Goal: Transaction & Acquisition: Obtain resource

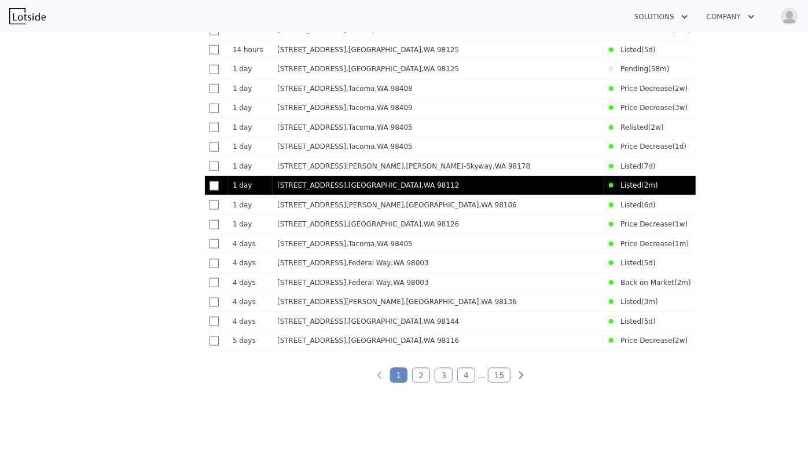
scroll to position [631, 0]
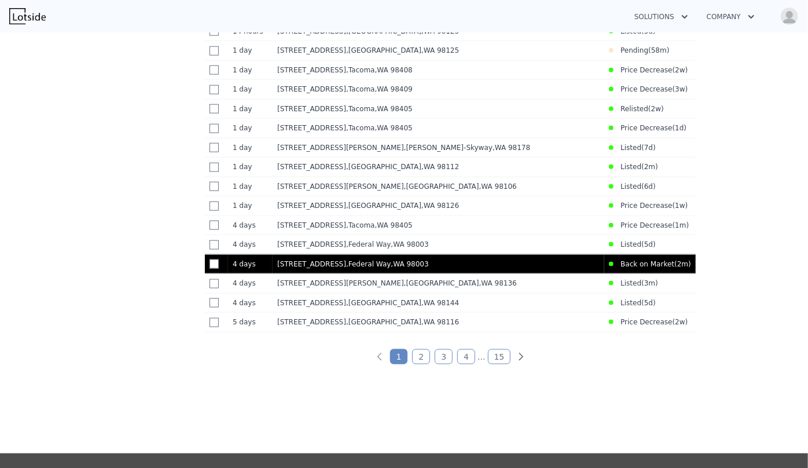
click at [348, 274] on td "27705 23rd Ave S , Federal Way , WA 98003" at bounding box center [439, 264] width 332 height 20
click at [391, 268] on span ", WA 98003" at bounding box center [410, 264] width 38 height 8
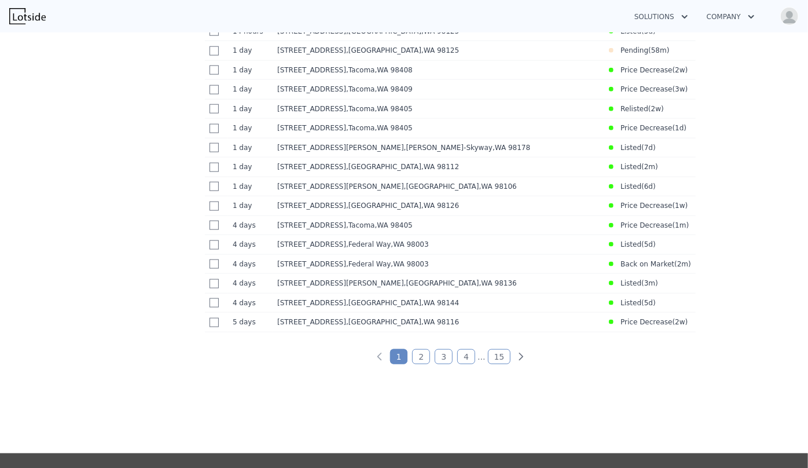
click at [421, 364] on link "2" at bounding box center [421, 356] width 18 height 15
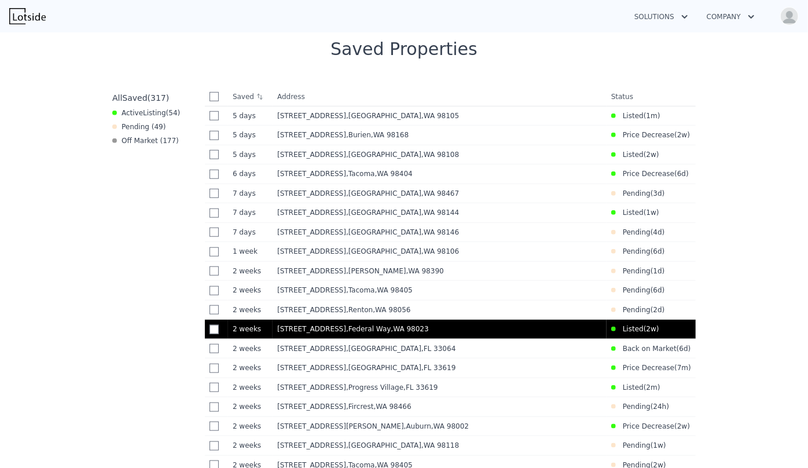
scroll to position [442, 0]
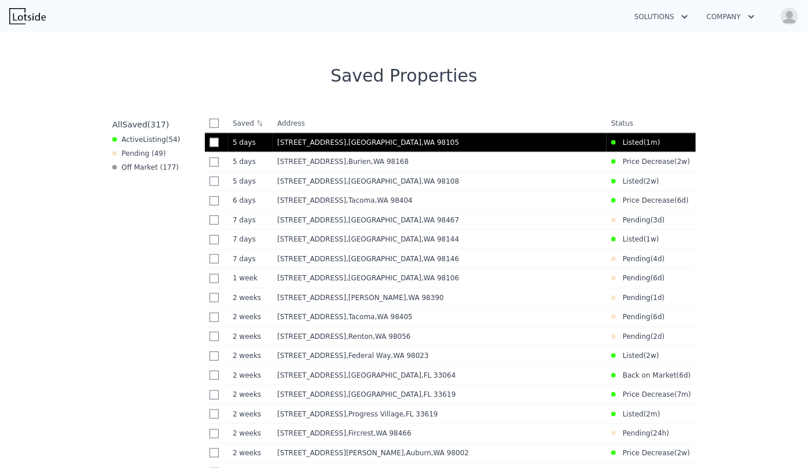
click at [413, 150] on td "5718 25th Ave NE , King County , WA 98105" at bounding box center [440, 143] width 334 height 20
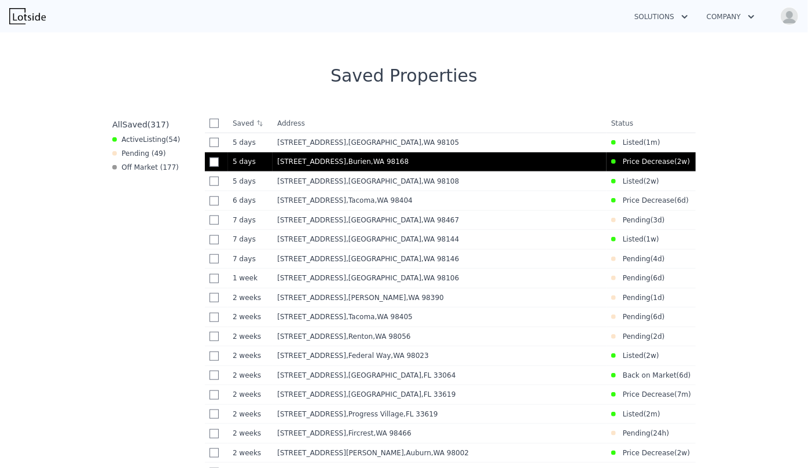
click at [498, 153] on td "12421 2nd Ave S , Burien , WA 98168" at bounding box center [440, 162] width 334 height 20
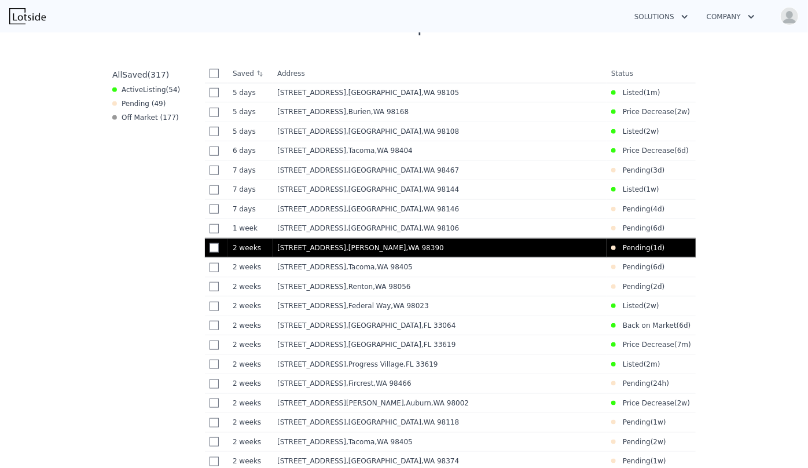
scroll to position [705, 0]
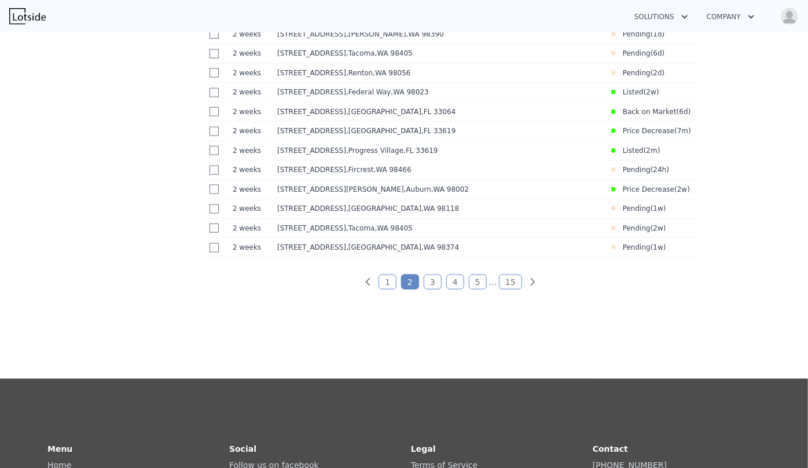
click at [433, 289] on link "3" at bounding box center [433, 281] width 18 height 15
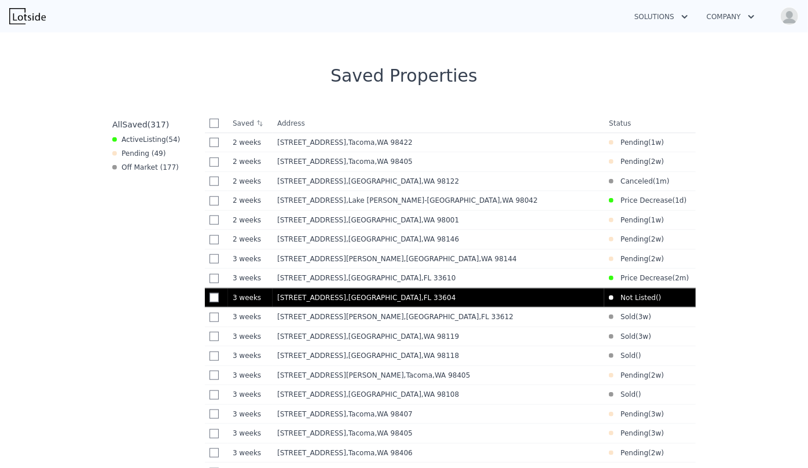
scroll to position [495, 0]
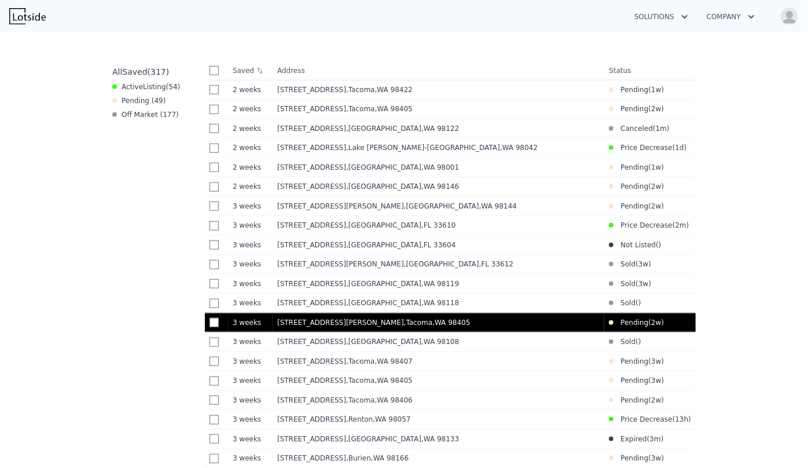
click at [472, 323] on td "1102 S Anderson St , Tacoma , WA 98405" at bounding box center [439, 322] width 332 height 20
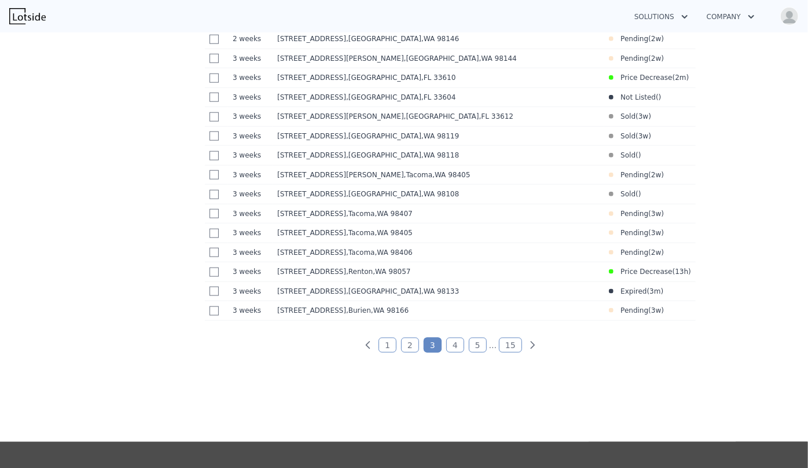
scroll to position [653, 0]
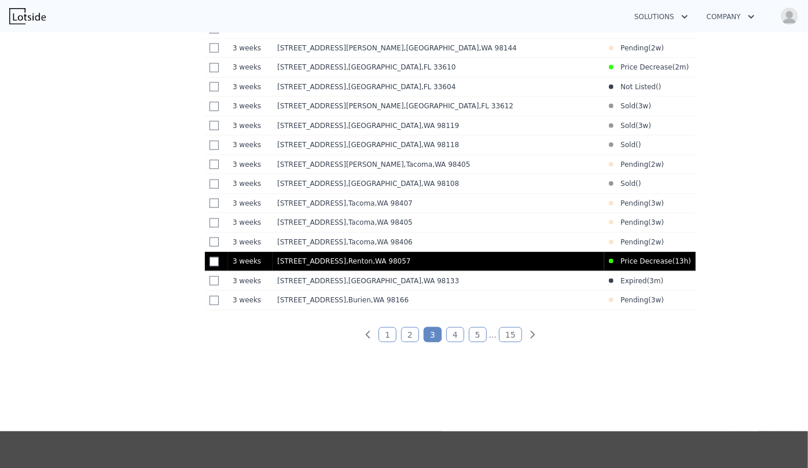
click at [361, 265] on span ", Renton , WA 98057" at bounding box center [380, 261] width 69 height 8
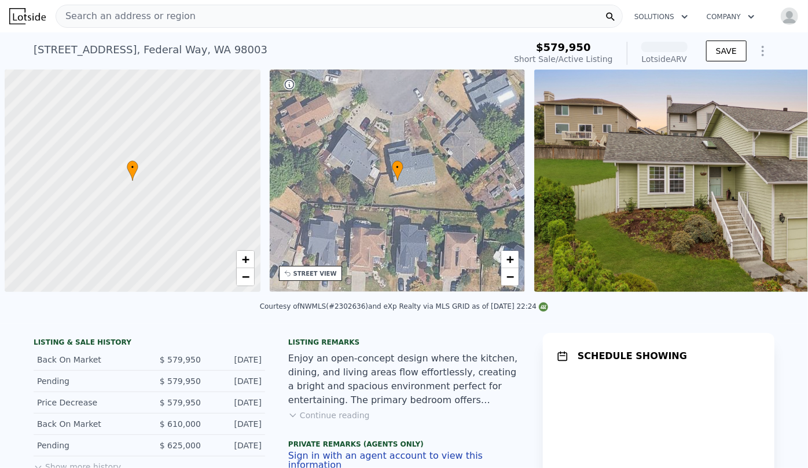
scroll to position [0, 5]
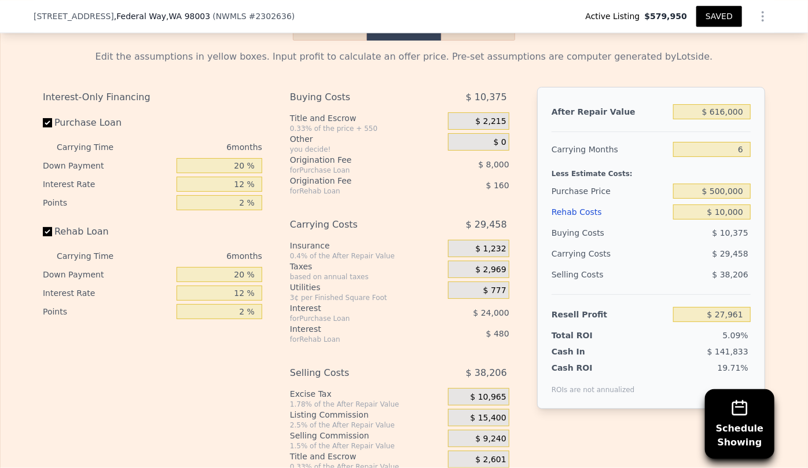
scroll to position [1837, 0]
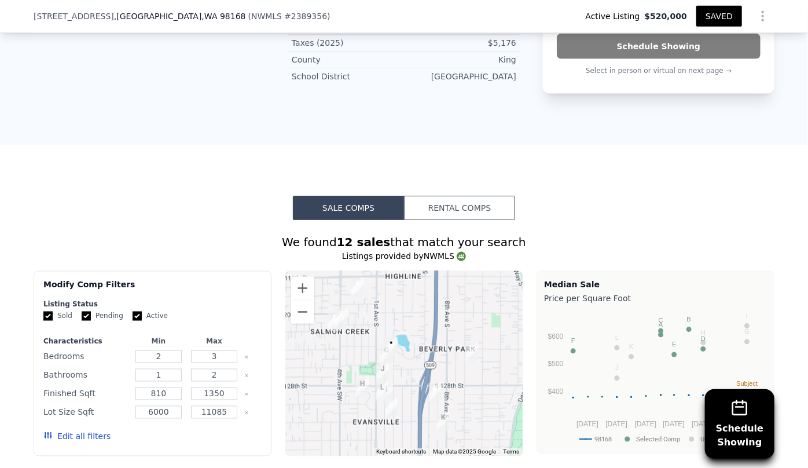
scroll to position [995, 0]
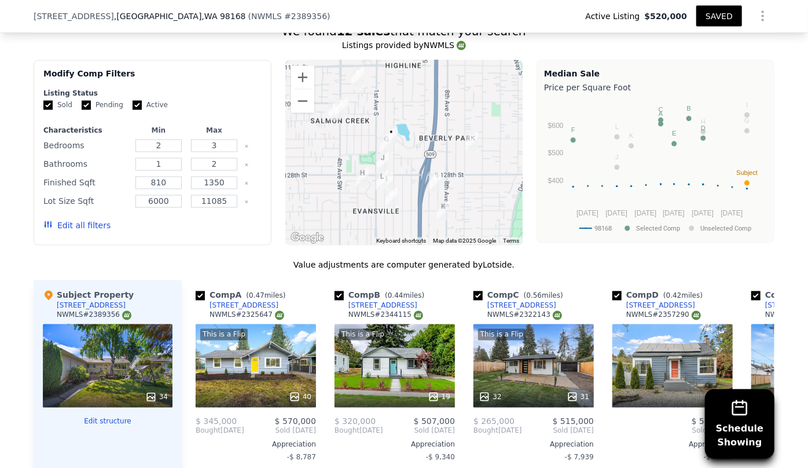
click at [70, 218] on div "Edit all filters" at bounding box center [76, 225] width 67 height 32
click at [69, 226] on button "Edit all filters" at bounding box center [76, 226] width 67 height 12
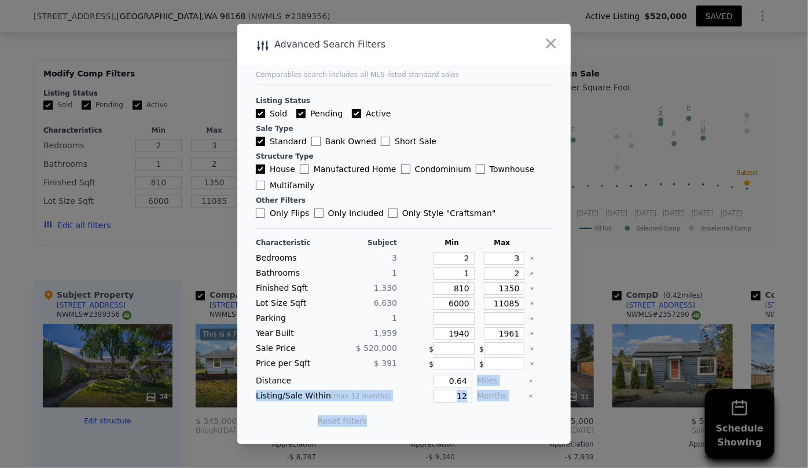
drag, startPoint x: 473, startPoint y: 385, endPoint x: 476, endPoint y: 402, distance: 17.7
click at [476, 402] on div "Characteristic Subject Min Max Bedrooms 3 2 3 Bathrooms 1 1 2 Finished Sqft 1,[…" at bounding box center [404, 337] width 296 height 199
click at [466, 397] on div "Listing/Sale Within (max 12 months) 12 Months" at bounding box center [404, 395] width 296 height 13
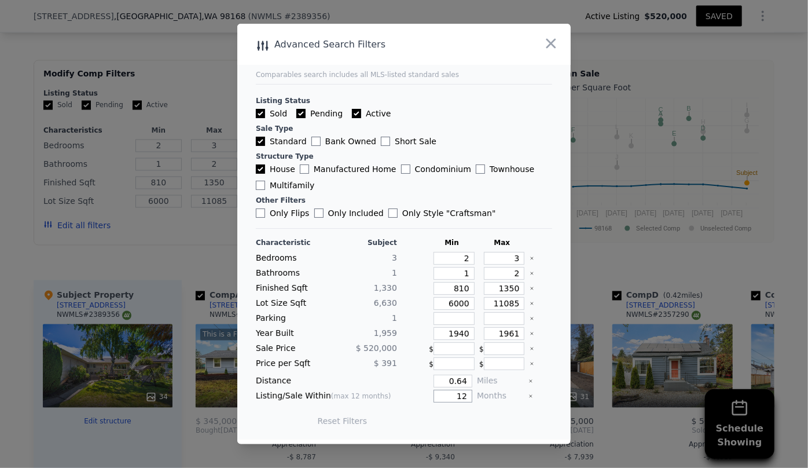
drag, startPoint x: 464, startPoint y: 391, endPoint x: 444, endPoint y: 394, distance: 20.4
click at [444, 394] on input "12" at bounding box center [452, 395] width 39 height 13
type input "6"
click at [460, 422] on button "Update Search" at bounding box center [468, 421] width 87 height 16
checkbox input "false"
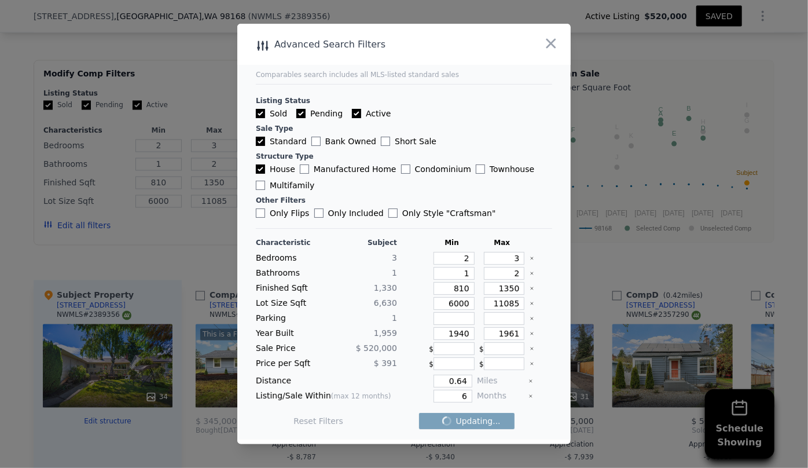
checkbox input "false"
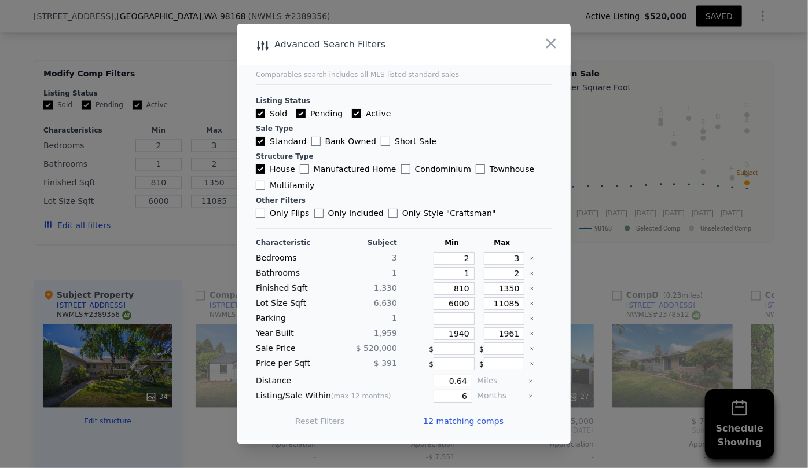
click at [457, 422] on span "12 matching comps" at bounding box center [463, 421] width 80 height 12
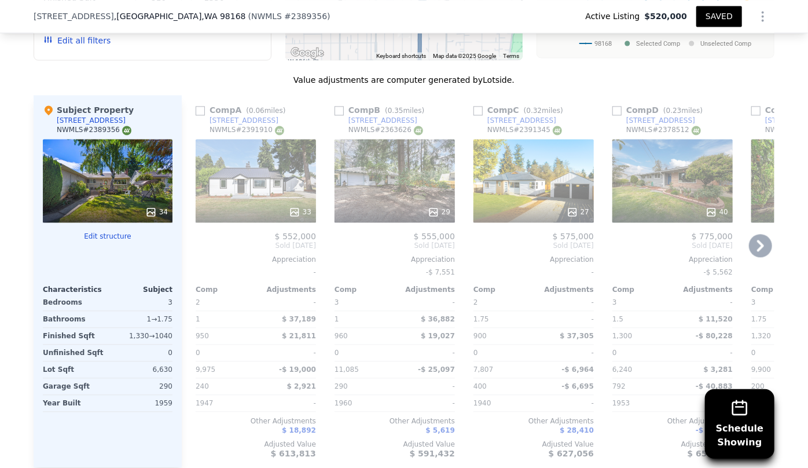
scroll to position [1205, 0]
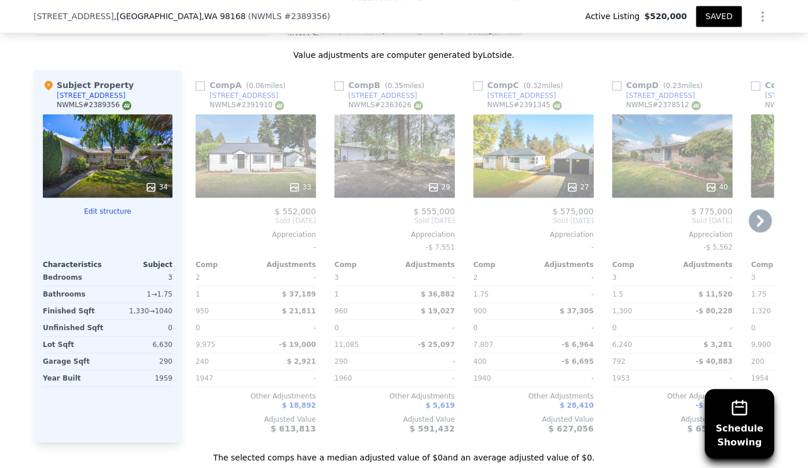
click at [757, 217] on icon at bounding box center [760, 221] width 7 height 12
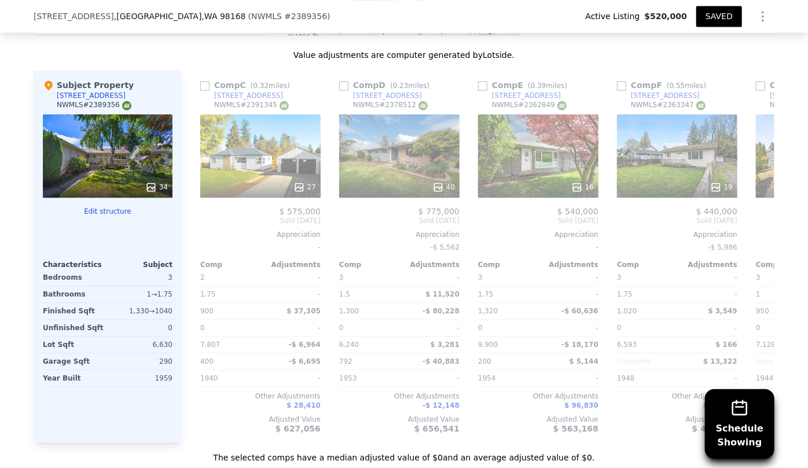
scroll to position [0, 278]
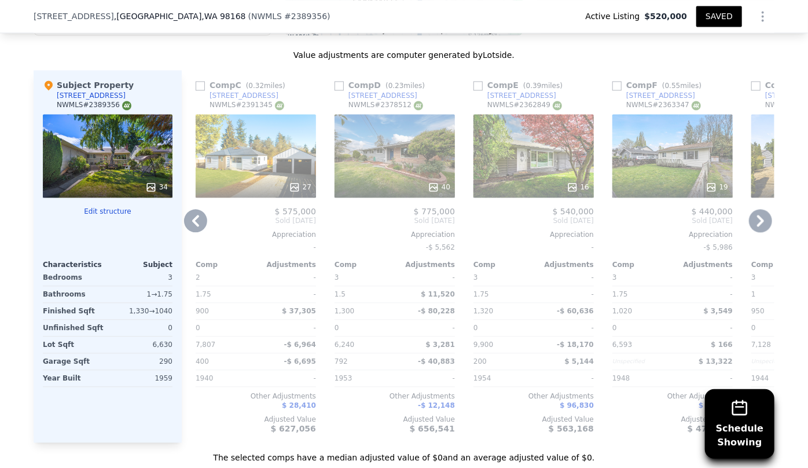
click at [754, 200] on div "Comp G ( 0.50 miles) [STREET_ADDRESS] # 2402307 39 $ 399,950 Sold [DATE] Apprec…" at bounding box center [812, 256] width 130 height 372
click at [763, 210] on icon at bounding box center [760, 220] width 23 height 23
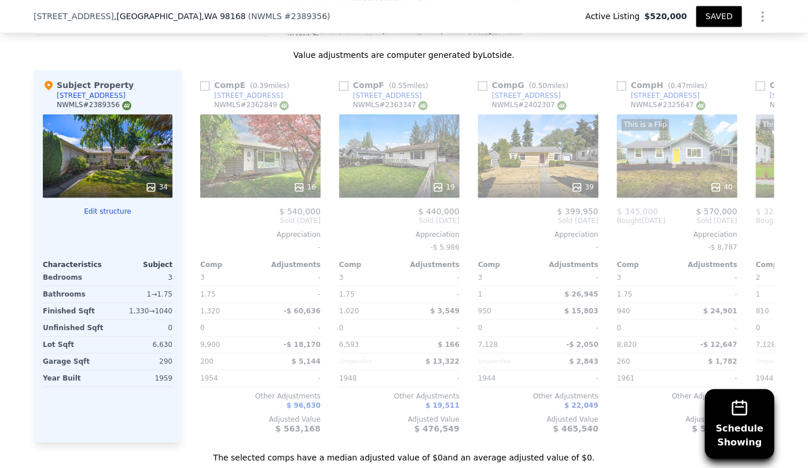
scroll to position [0, 556]
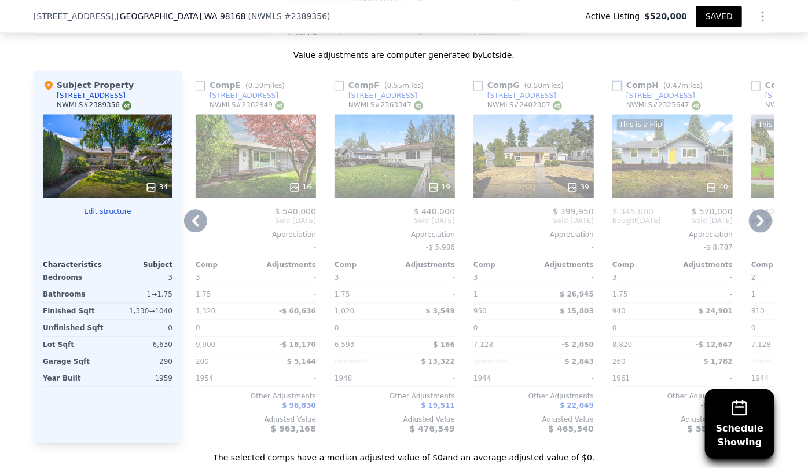
click at [612, 85] on input "checkbox" at bounding box center [616, 85] width 9 height 9
checkbox input "true"
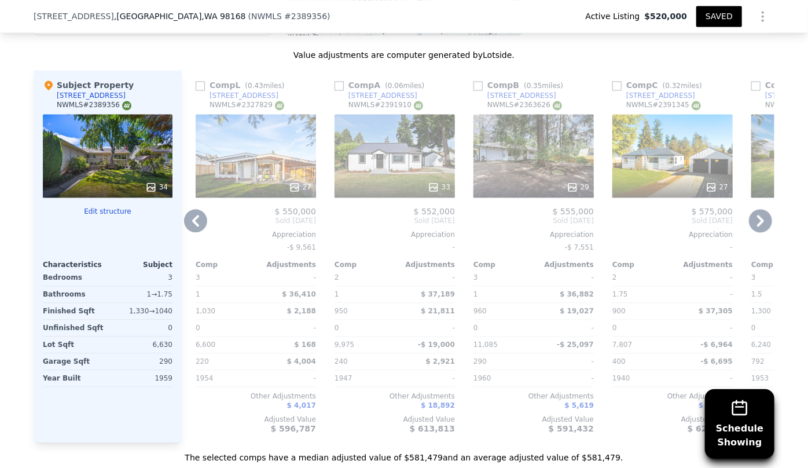
click at [758, 216] on icon at bounding box center [760, 220] width 23 height 23
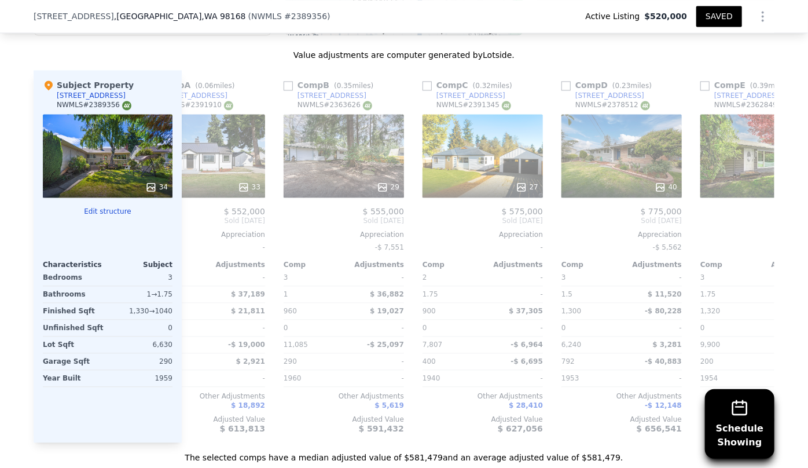
scroll to position [0, 833]
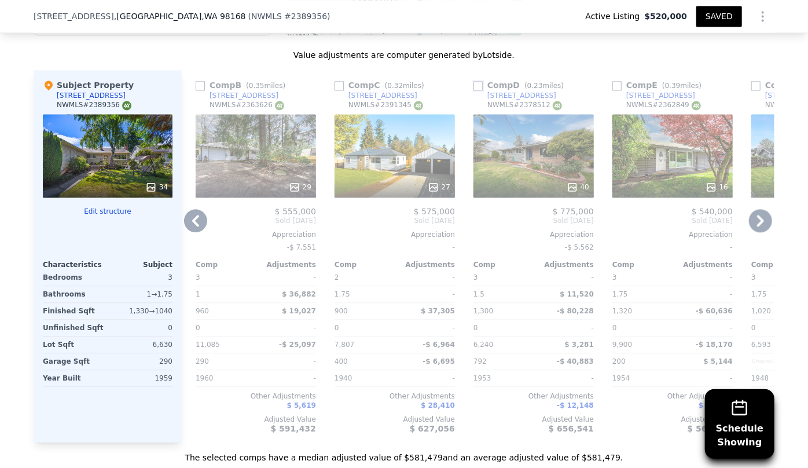
click at [477, 84] on input "checkbox" at bounding box center [477, 85] width 9 height 9
checkbox input "true"
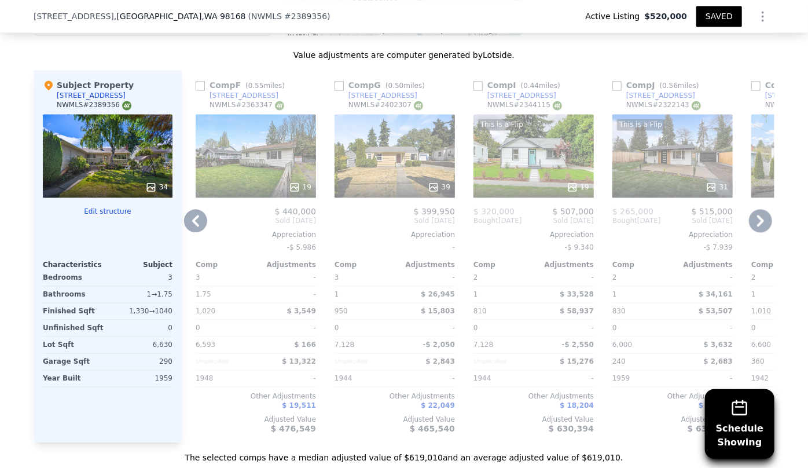
click at [757, 221] on icon at bounding box center [760, 221] width 7 height 12
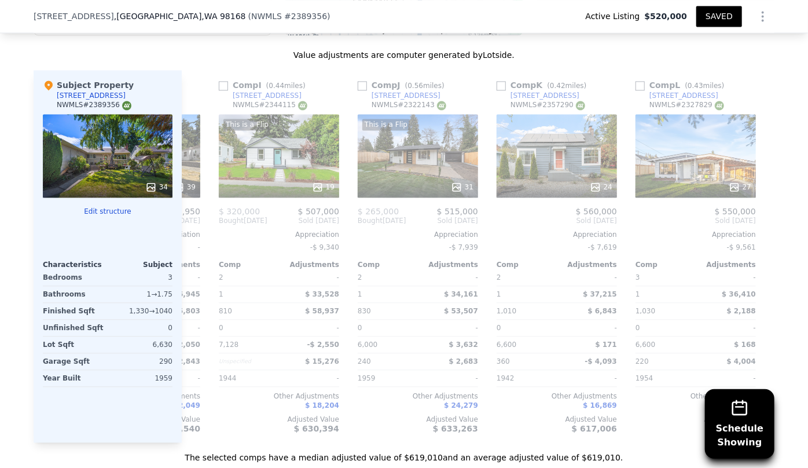
scroll to position [0, 1101]
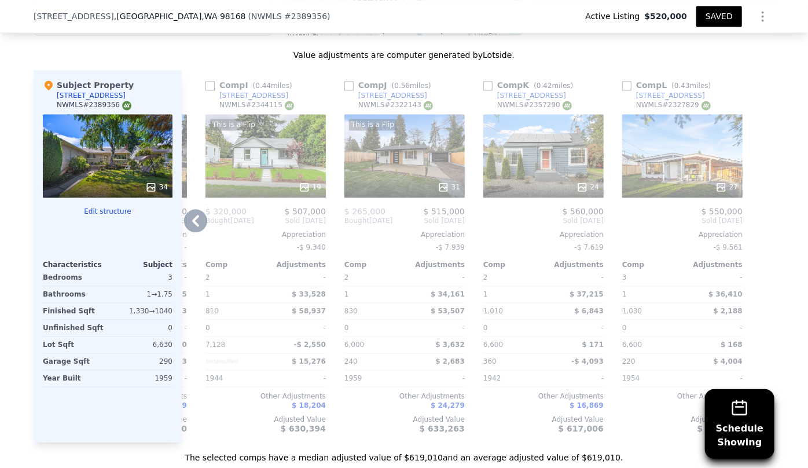
click at [623, 91] on link "[STREET_ADDRESS]" at bounding box center [663, 95] width 83 height 9
checkbox input "true"
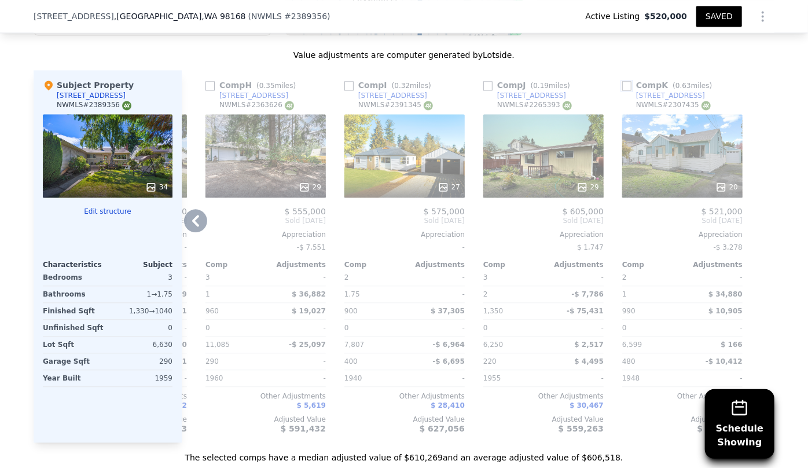
click at [622, 86] on input "checkbox" at bounding box center [626, 85] width 9 height 9
checkbox input "true"
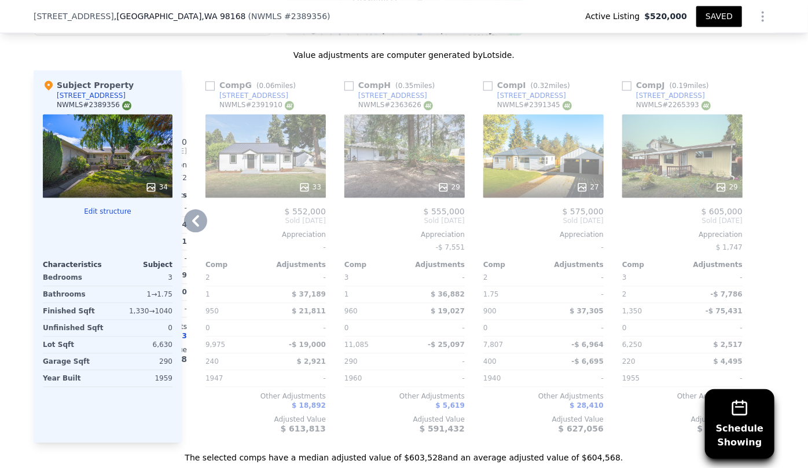
click at [664, 164] on div "29" at bounding box center [682, 155] width 120 height 83
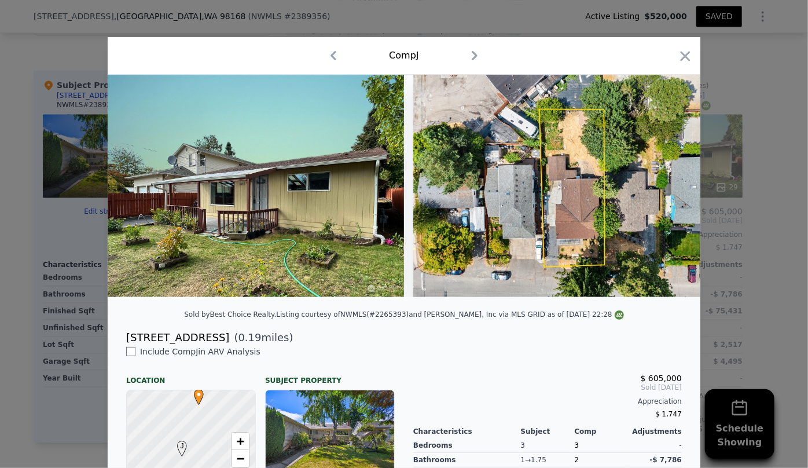
click at [689, 52] on div "Comp J" at bounding box center [404, 56] width 593 height 38
click at [684, 56] on icon "button" at bounding box center [685, 56] width 16 height 16
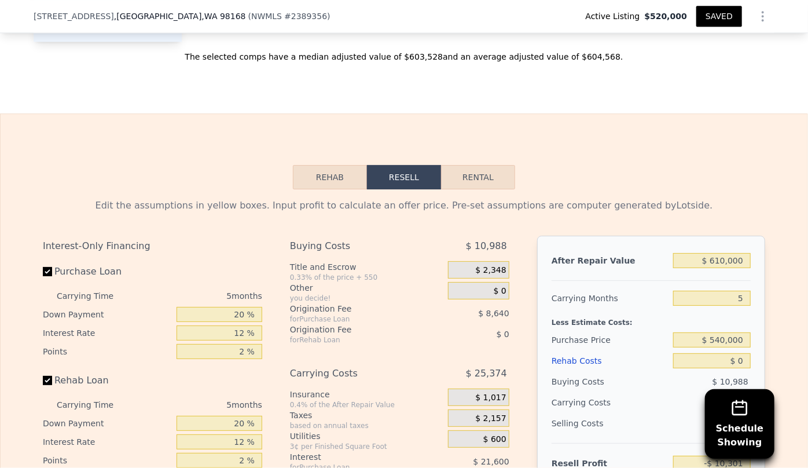
scroll to position [1626, 0]
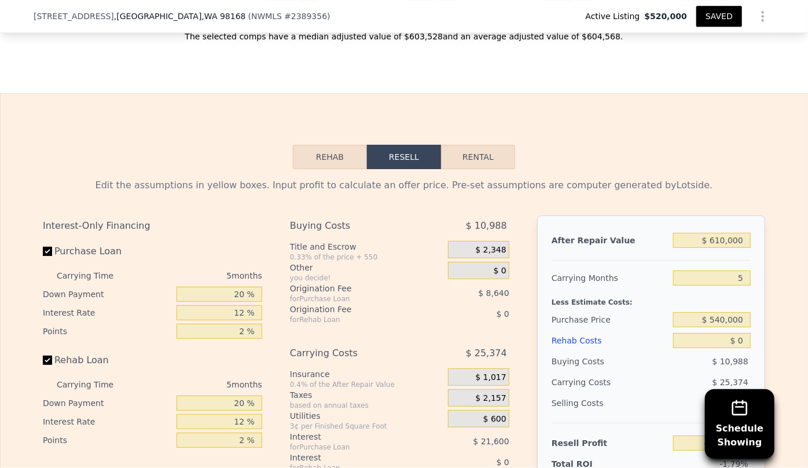
click at [747, 244] on div "After Repair Value $ 610,000 Carrying Months 5 Less Estimate Costs: Purchase Pr…" at bounding box center [651, 376] width 228 height 322
click at [741, 242] on input "$ 610,000" at bounding box center [712, 240] width 78 height 15
type input "$ 6"
type input "-$ 575,889"
type input "$ 5"
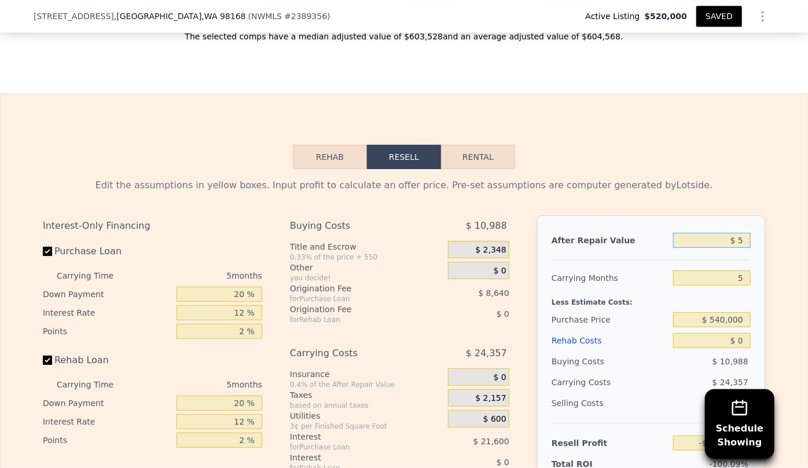
type input "-$ 575,890"
type input "$ 57"
type input "-$ 575,841"
type input "$ 570"
type input "-$ 575,366"
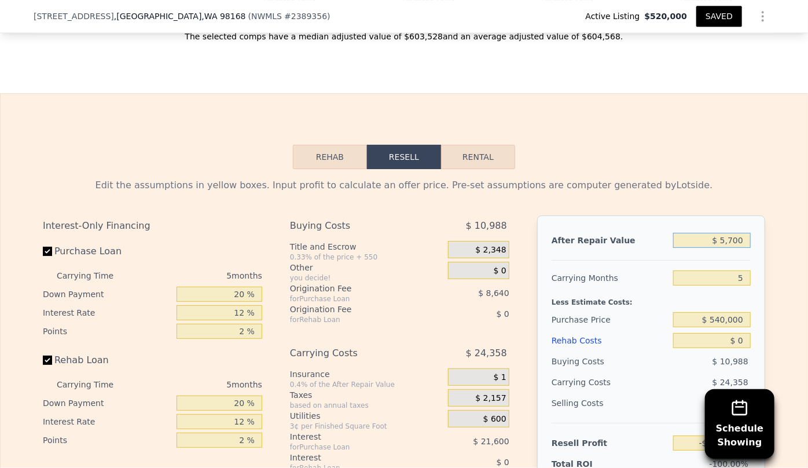
type input "$ 57,000"
type input "-$ 523,045"
type input "$ 570,000"
type input "-$ 47,389"
type input "$ 570,000"
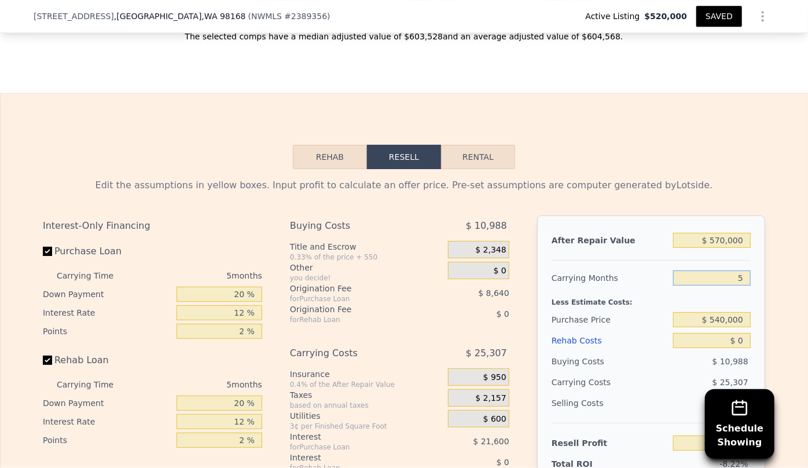
click at [744, 282] on input "5" at bounding box center [712, 277] width 78 height 15
type input "6"
type input "-$ 52,449"
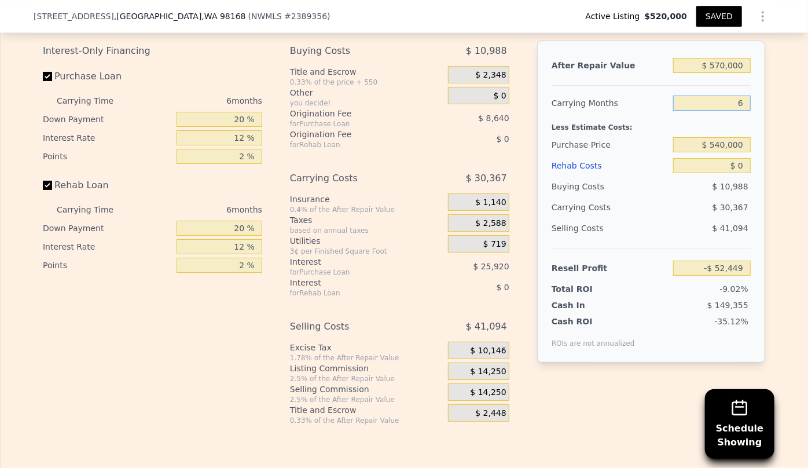
scroll to position [1837, 0]
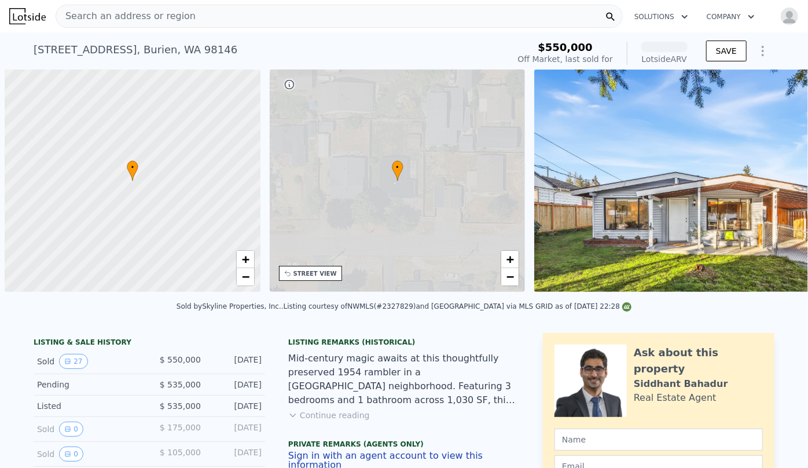
scroll to position [0, 5]
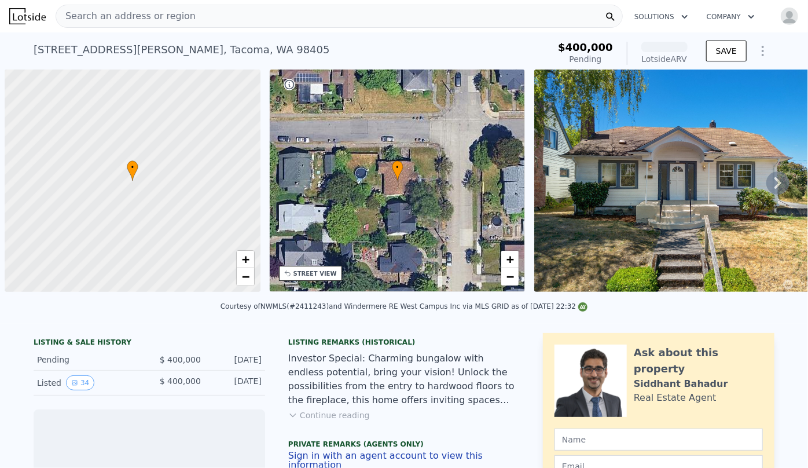
scroll to position [0, 5]
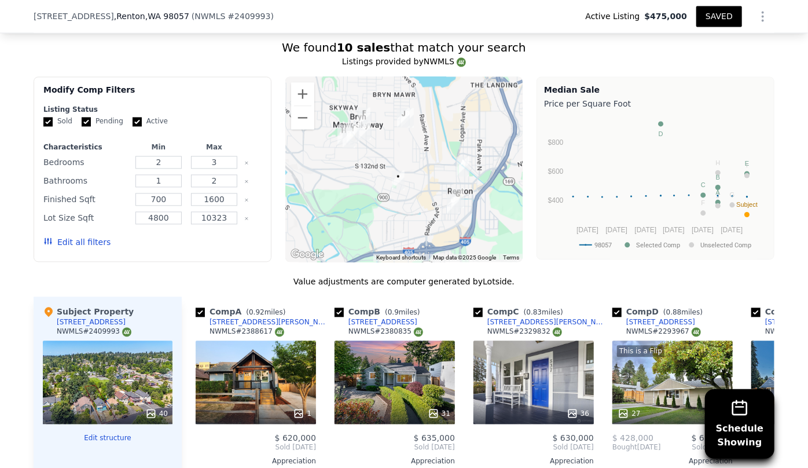
scroll to position [1153, 0]
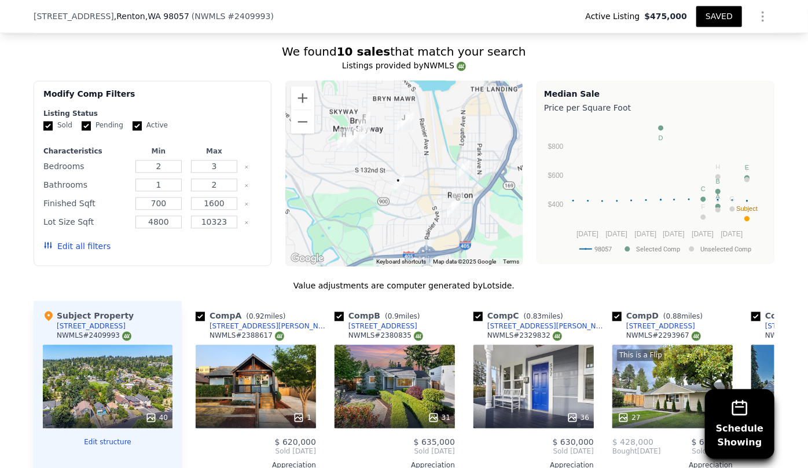
click at [93, 244] on button "Edit all filters" at bounding box center [76, 246] width 67 height 12
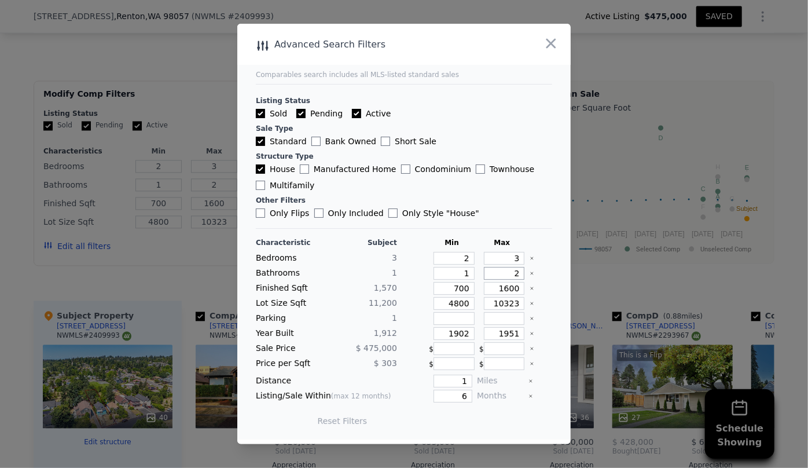
drag, startPoint x: 515, startPoint y: 273, endPoint x: 486, endPoint y: 273, distance: 29.5
click at [486, 273] on input "2" at bounding box center [504, 273] width 41 height 13
click at [468, 293] on input "700" at bounding box center [453, 288] width 41 height 13
type input "70"
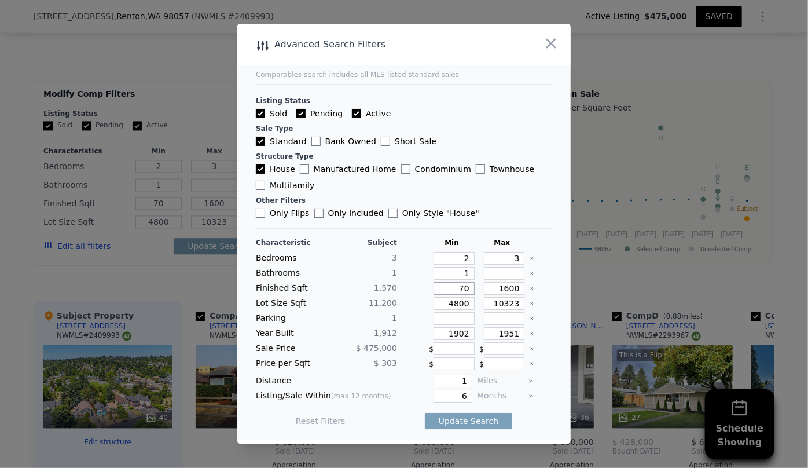
type input "7"
type input "1"
type input "12"
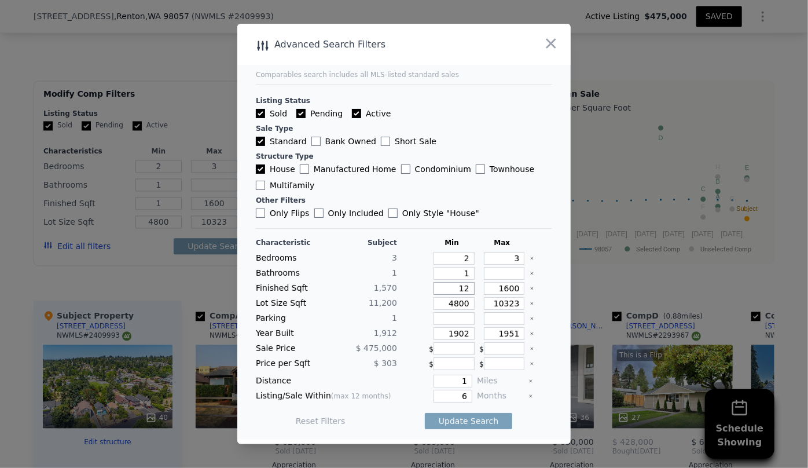
type input "12"
type input "120"
type input "1200"
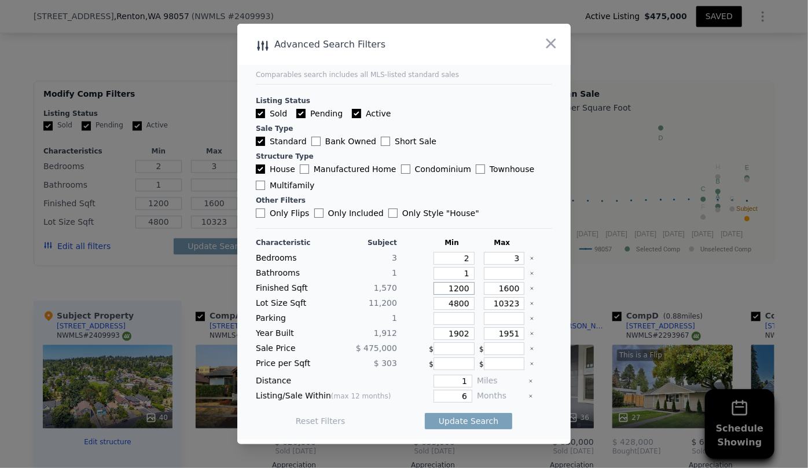
type input "1200"
click at [499, 288] on input "1600" at bounding box center [504, 288] width 41 height 13
click at [504, 287] on input "1600" at bounding box center [504, 288] width 41 height 13
type input "100"
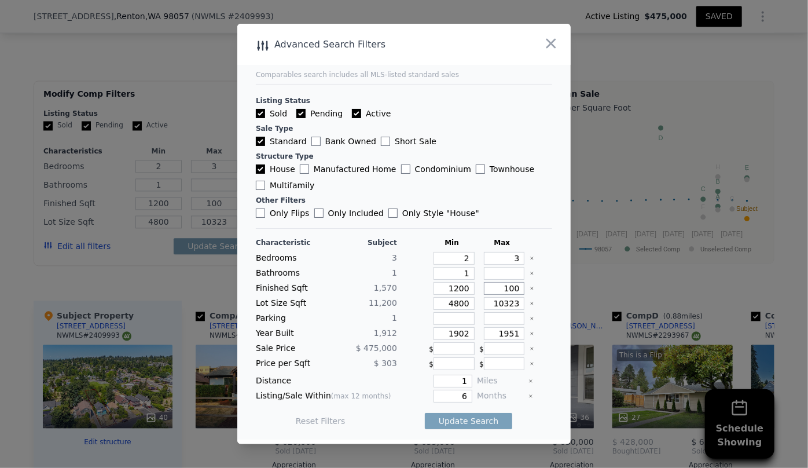
type input "1700"
drag, startPoint x: 461, startPoint y: 306, endPoint x: 422, endPoint y: 311, distance: 38.5
click at [422, 311] on div "Characteristic Subject Min Max Bedrooms 3 2 3 Bathrooms 1 1 Finished Sqft 1,570…" at bounding box center [404, 337] width 296 height 199
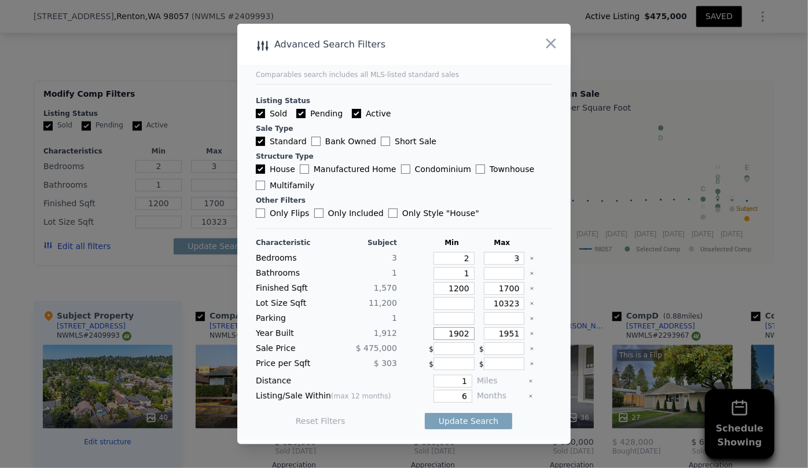
drag, startPoint x: 462, startPoint y: 330, endPoint x: 413, endPoint y: 334, distance: 49.4
click at [413, 334] on div "Year Built 1,912 1902 1951" at bounding box center [404, 333] width 296 height 13
click at [508, 336] on input "1951" at bounding box center [504, 333] width 41 height 13
type input "1971"
click at [465, 416] on button "Update Search" at bounding box center [468, 421] width 87 height 16
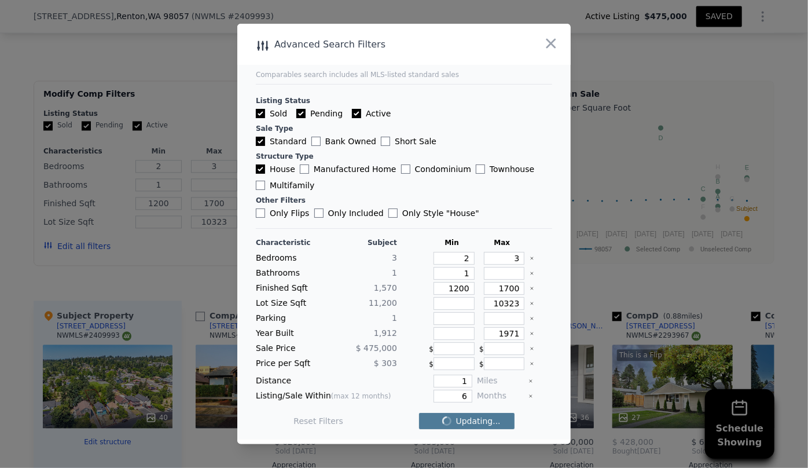
checkbox input "false"
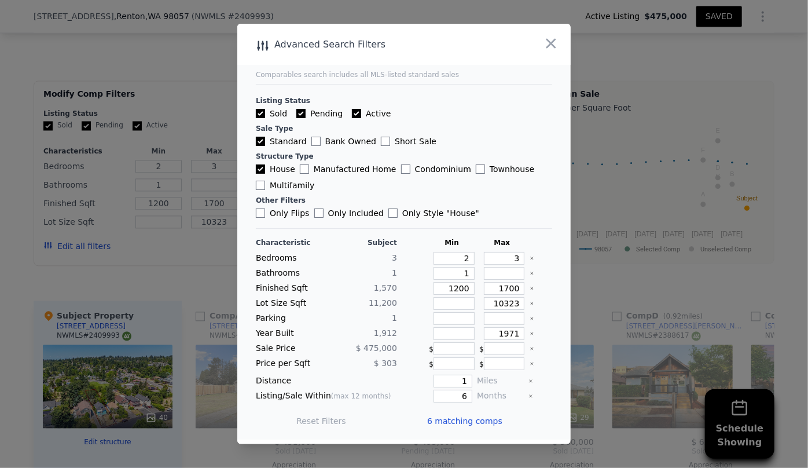
click at [466, 416] on span "6 matching comps" at bounding box center [464, 421] width 75 height 12
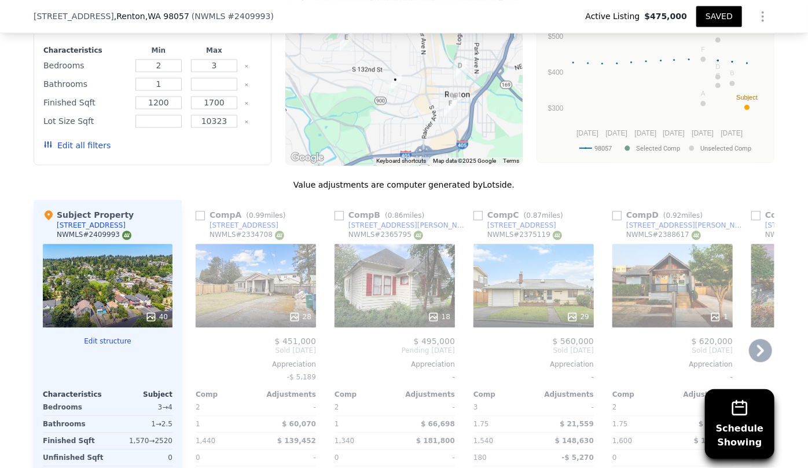
scroll to position [1311, 0]
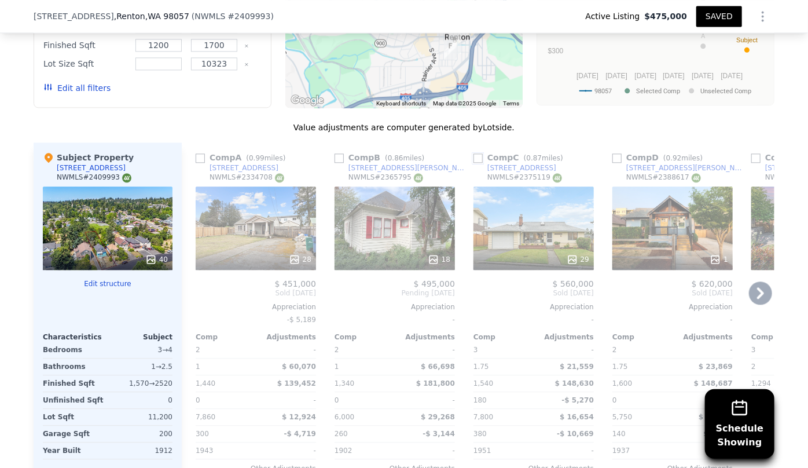
click at [477, 159] on input "checkbox" at bounding box center [477, 157] width 9 height 9
checkbox input "true"
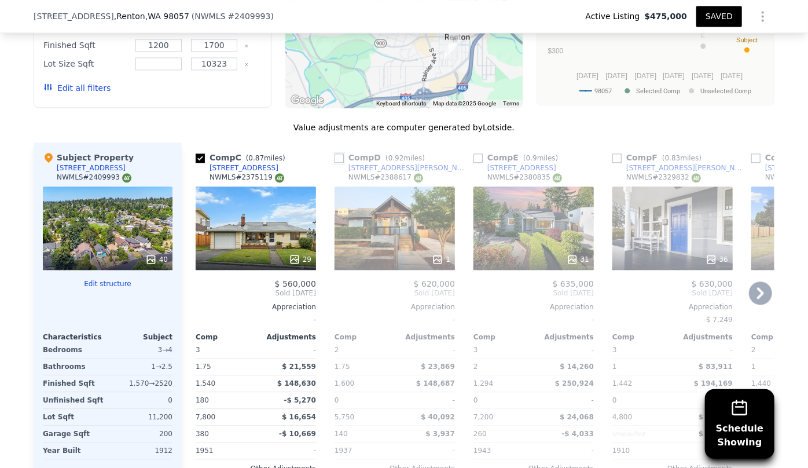
click at [334, 159] on input "checkbox" at bounding box center [338, 157] width 9 height 9
checkbox input "true"
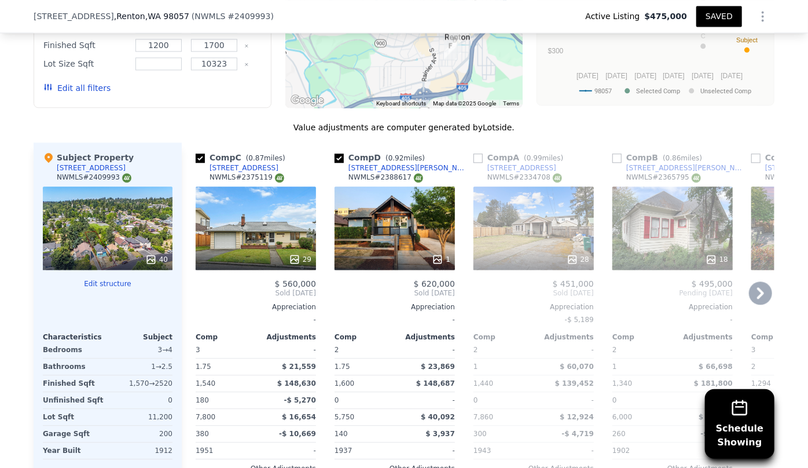
click at [749, 282] on icon at bounding box center [760, 292] width 23 height 23
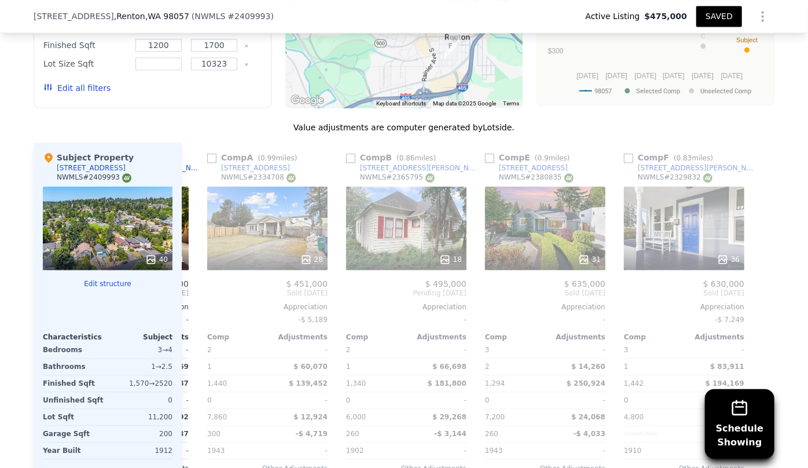
scroll to position [0, 268]
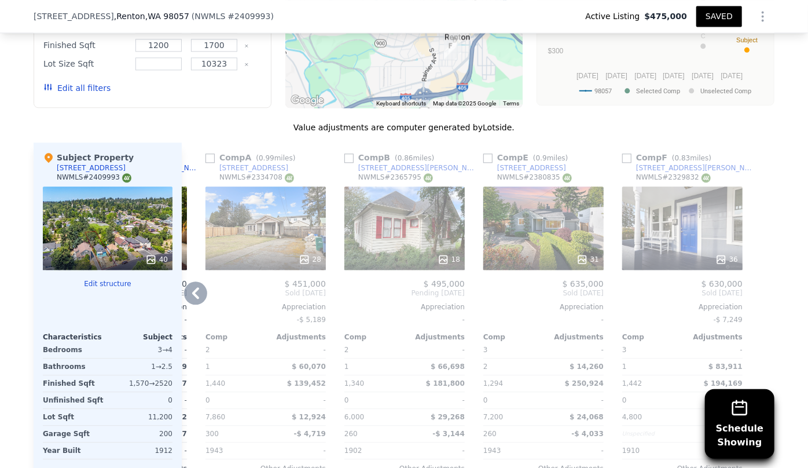
click at [479, 157] on div "Comp E ( 0.9 miles) 7408 S 128th St NWMLS # 2380835 31 $ 635,000 Sold Jun 2025 …" at bounding box center [544, 328] width 130 height 372
click at [483, 156] on input "checkbox" at bounding box center [487, 157] width 9 height 9
checkbox input "true"
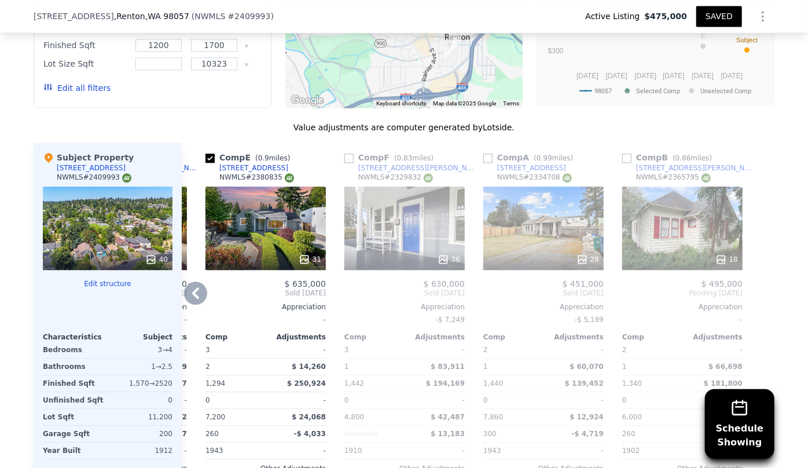
click at [347, 152] on div "Comp F ( 0.83 miles)" at bounding box center [391, 158] width 94 height 12
click at [349, 156] on input "checkbox" at bounding box center [348, 157] width 9 height 9
checkbox input "true"
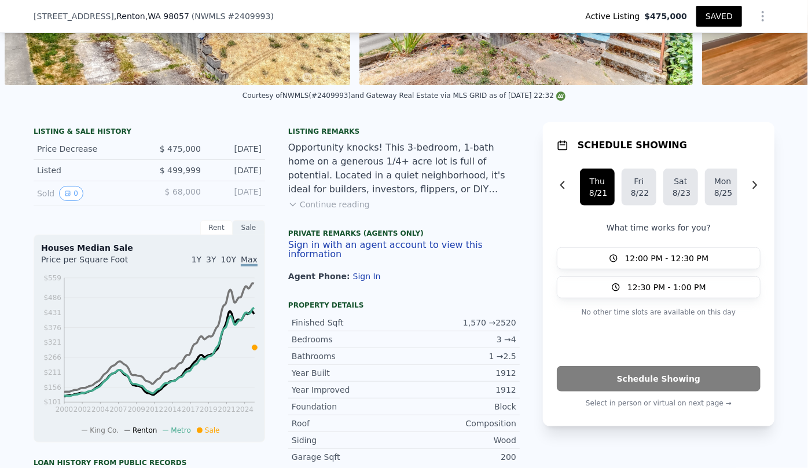
scroll to position [210, 0]
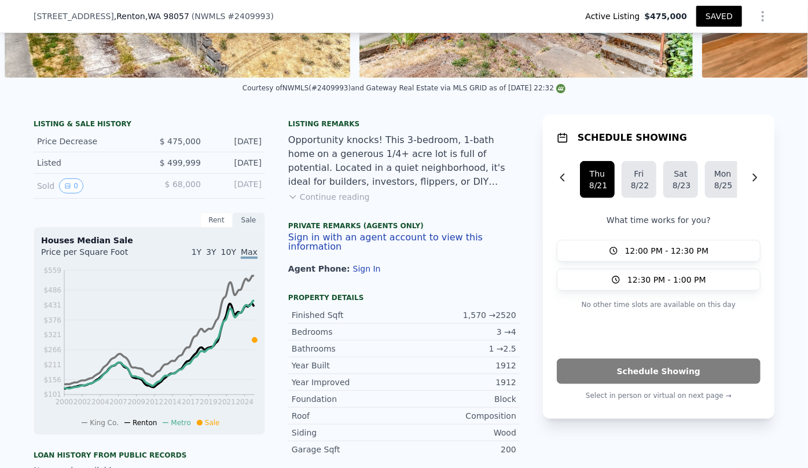
click at [322, 203] on button "Continue reading" at bounding box center [329, 197] width 82 height 12
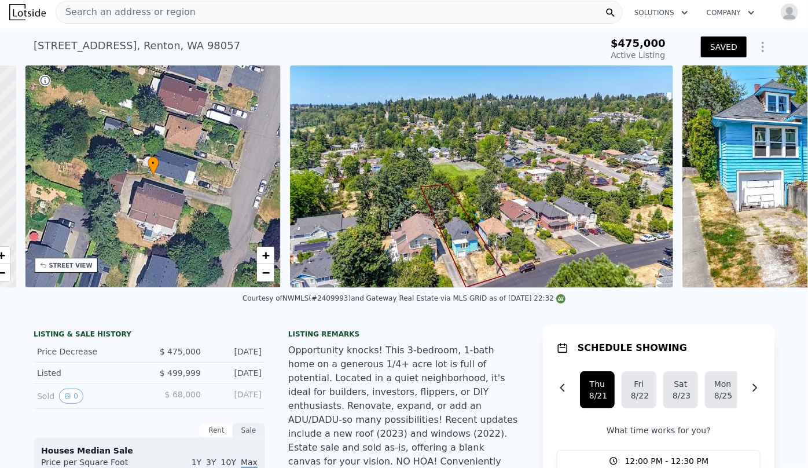
scroll to position [0, 269]
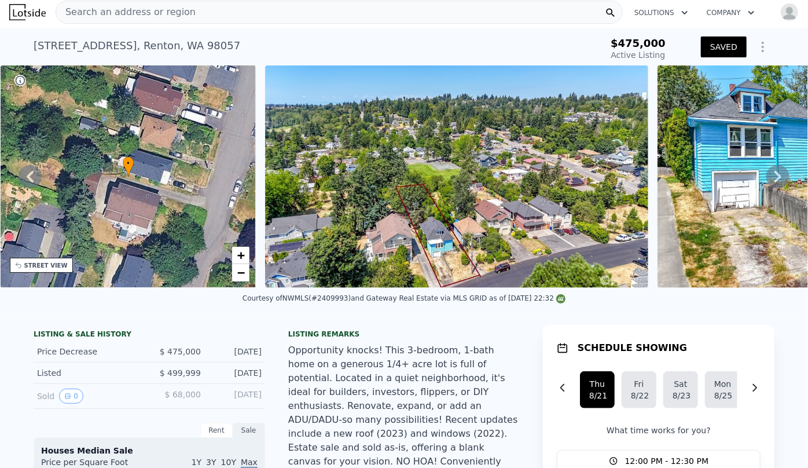
click at [57, 271] on div "STREET VIEW" at bounding box center [41, 265] width 63 height 15
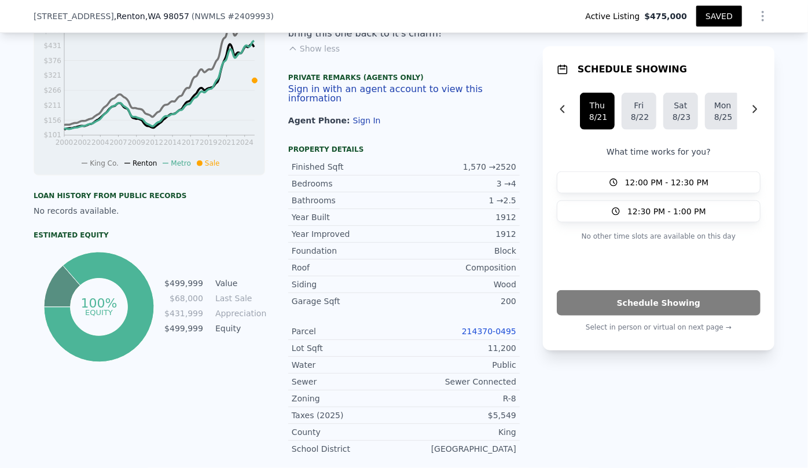
scroll to position [526, 0]
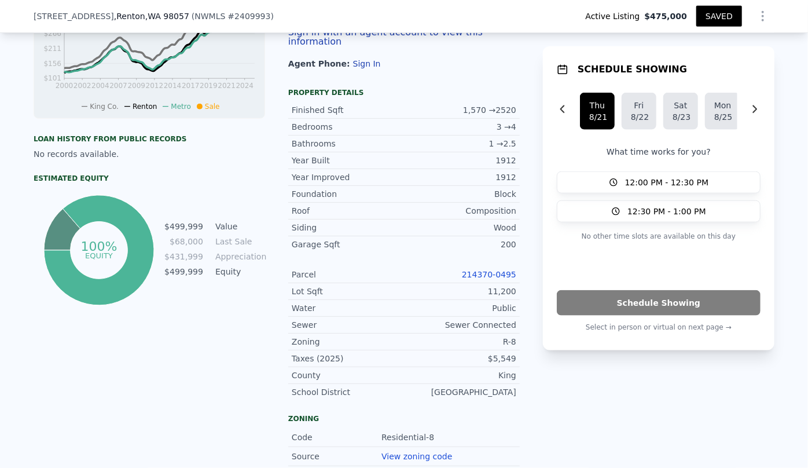
click at [496, 270] on link "214370-0495" at bounding box center [489, 274] width 54 height 9
type input "2"
type input "700"
type input "1600"
type input "4800"
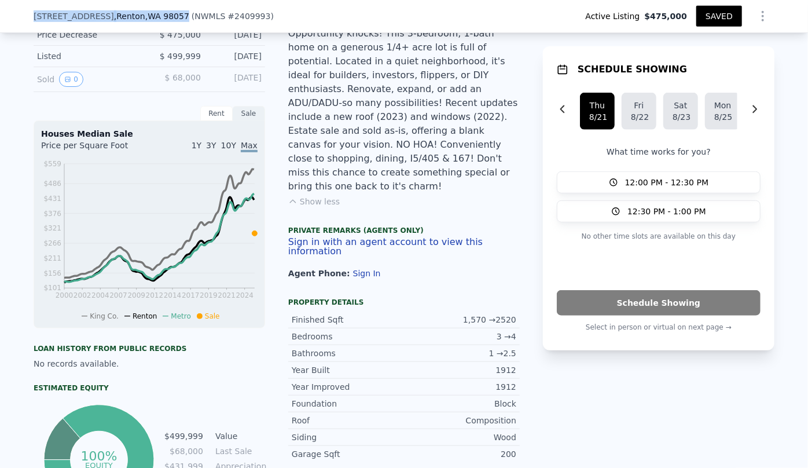
scroll to position [314, 0]
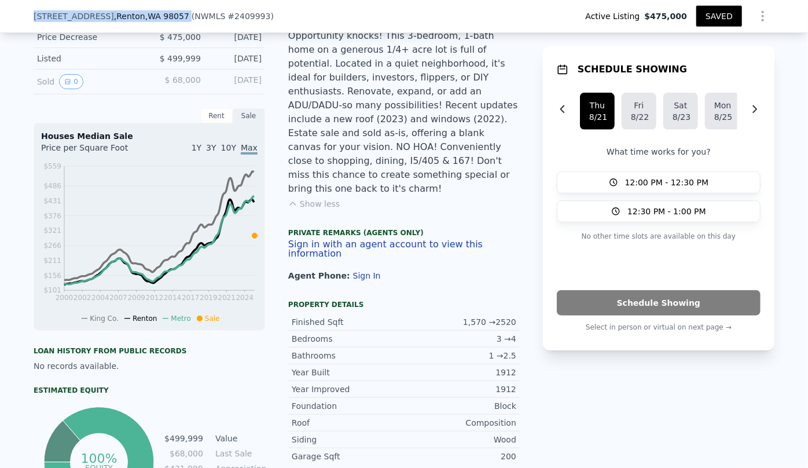
drag, startPoint x: 29, startPoint y: 17, endPoint x: 186, endPoint y: 11, distance: 157.5
click at [186, 11] on div "285 Earlington Ave SW , Renton , WA 98057 ( NWMLS # 2409993 ) Active Listing $4…" at bounding box center [404, 16] width 808 height 33
copy div "285 Earlington Ave SW , Renton , WA 98057"
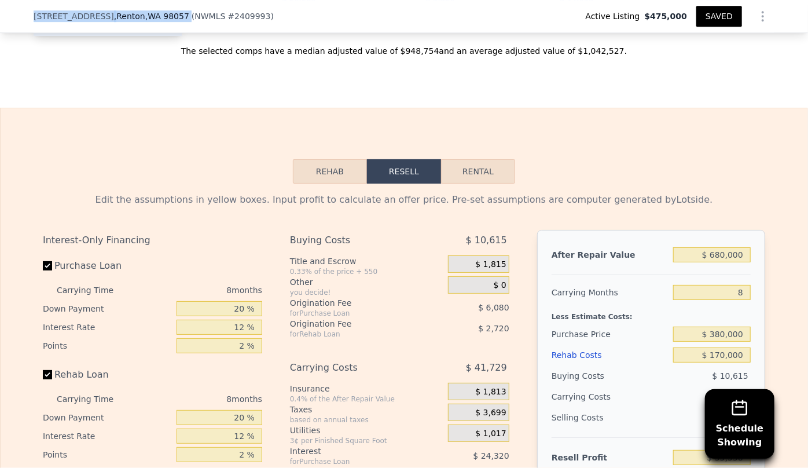
scroll to position [1945, 0]
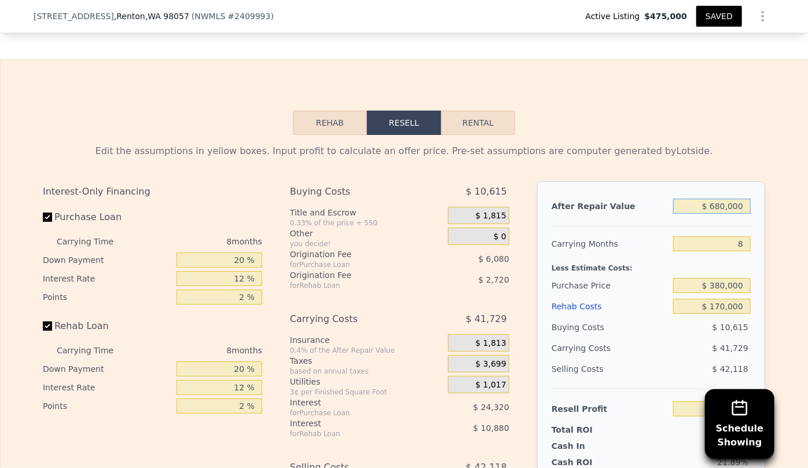
click at [720, 198] on input "$ 680,000" at bounding box center [712, 205] width 78 height 15
type input "$ 60,000"
type input "-$ 544,909"
type input "$ 630,000"
type input "-$ 11,273"
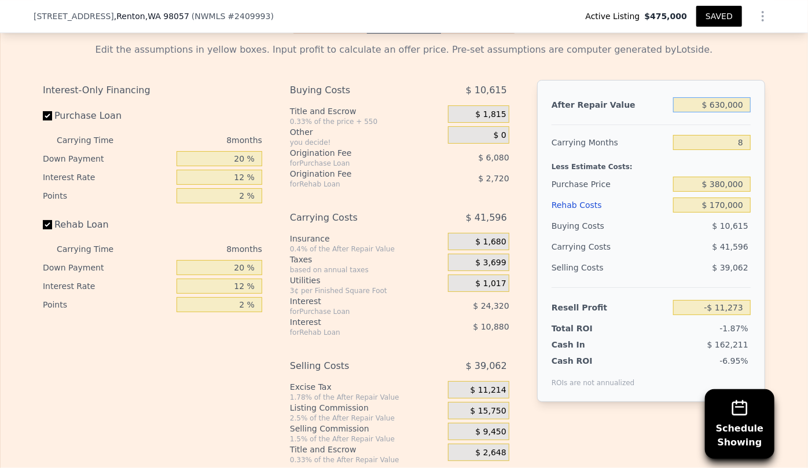
scroll to position [2050, 0]
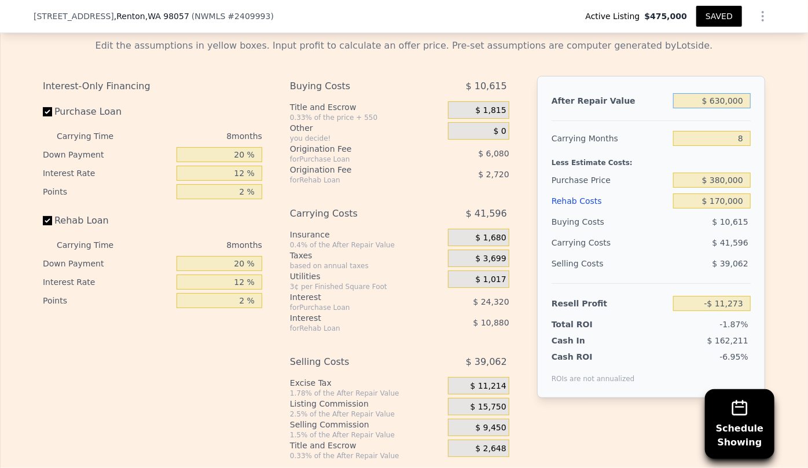
type input "$ 630,000"
click at [587, 190] on div "Rehab Costs" at bounding box center [609, 200] width 117 height 21
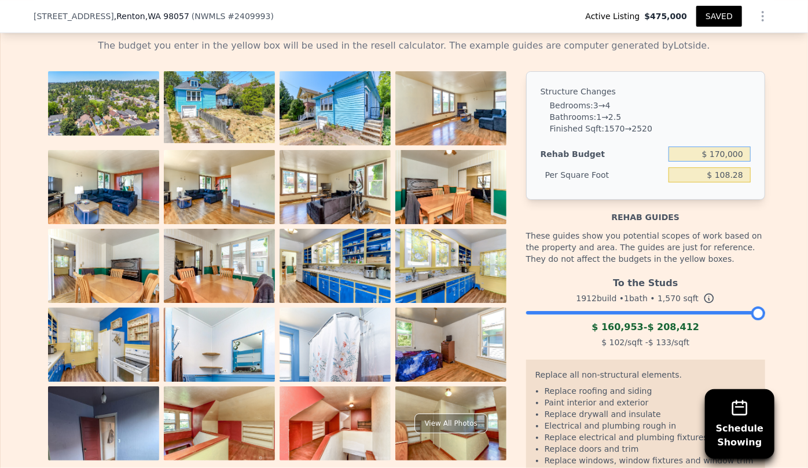
click at [719, 146] on input "$ 170,000" at bounding box center [709, 153] width 82 height 15
type input "$ 150,000"
click at [718, 86] on div "Structure Changes" at bounding box center [646, 92] width 210 height 12
type input "$ 95.54"
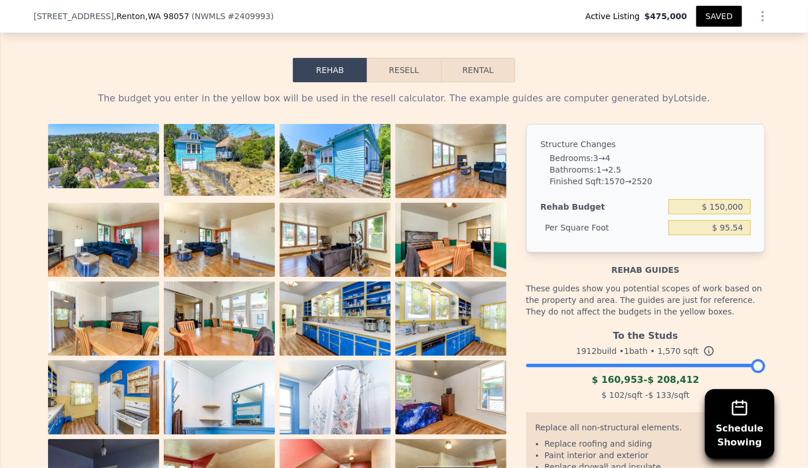
click at [393, 58] on button "Resell" at bounding box center [403, 70] width 73 height 24
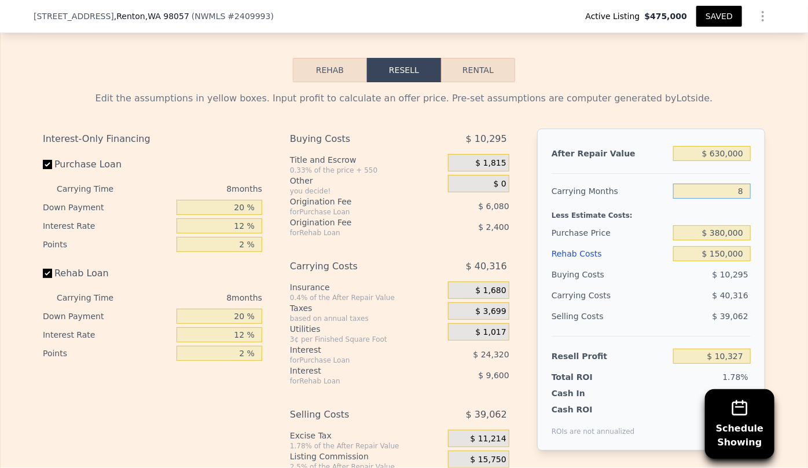
click at [739, 183] on input "8" at bounding box center [712, 190] width 78 height 15
type input "1"
type input "$ 45,604"
type input "10"
type input "$ 248"
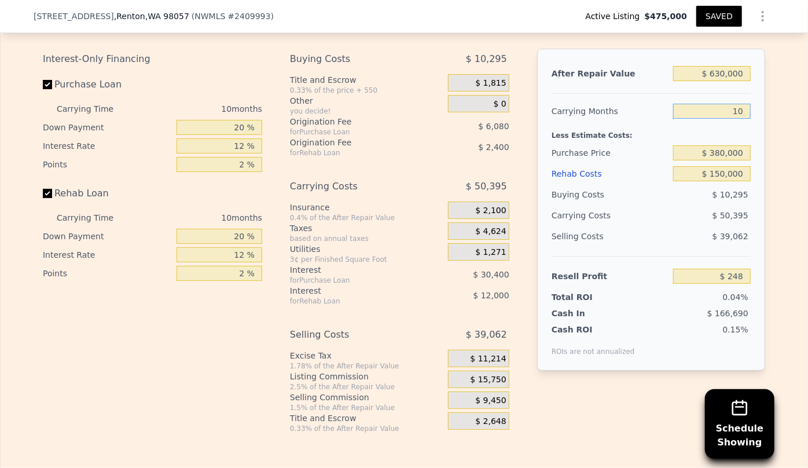
scroll to position [2103, 0]
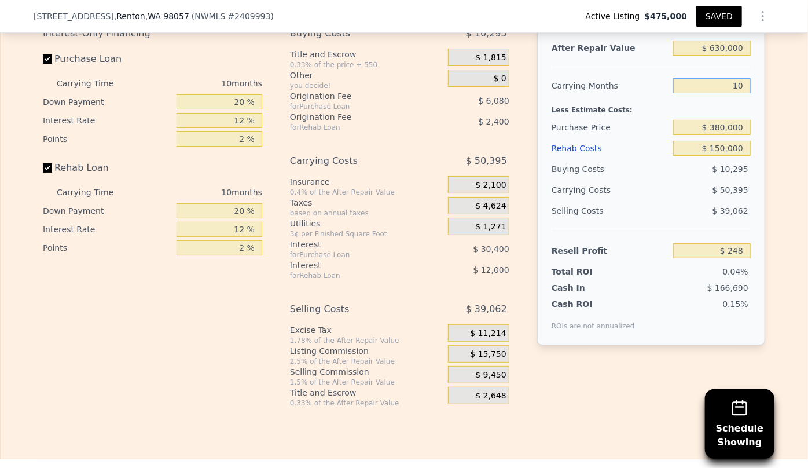
type input "10"
